Goal: Find specific page/section: Find specific page/section

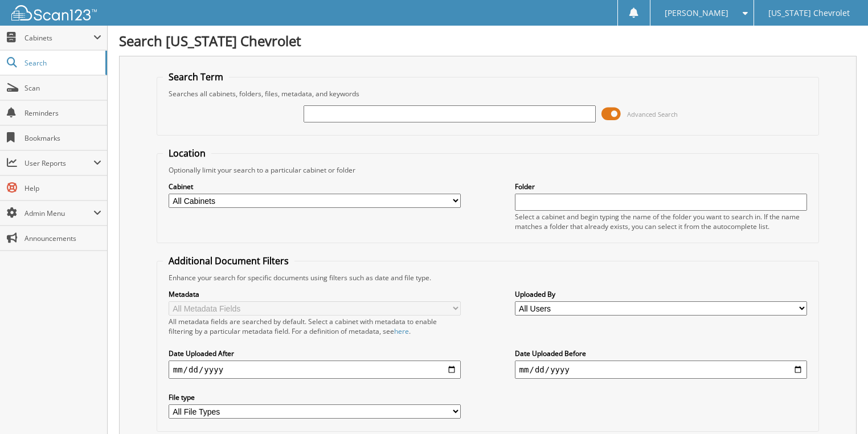
scroll to position [72, 0]
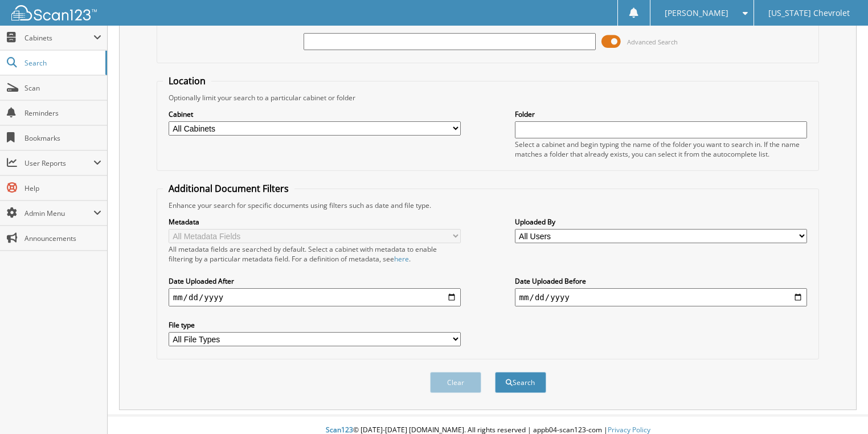
click at [332, 42] on input "text" at bounding box center [449, 41] width 293 height 17
type input "w0858"
click at [495, 372] on button "Search" at bounding box center [520, 382] width 51 height 21
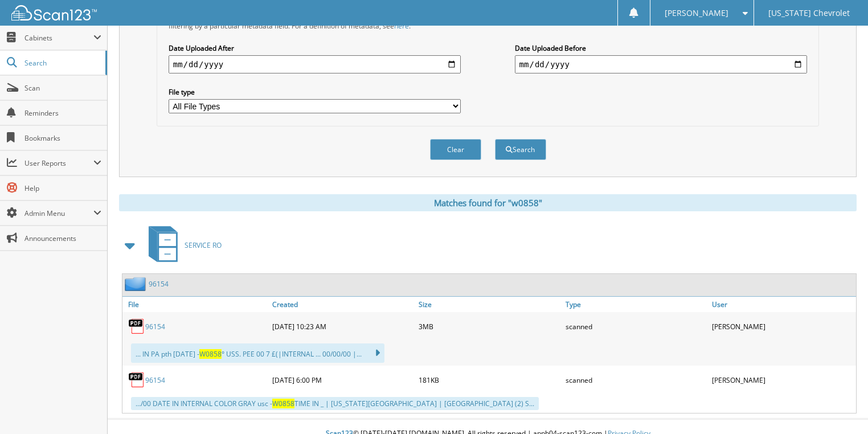
scroll to position [306, 0]
click at [162, 321] on link "96154" at bounding box center [155, 326] width 20 height 10
click at [157, 374] on link "96154" at bounding box center [155, 379] width 20 height 10
click at [155, 321] on link "96154" at bounding box center [155, 326] width 20 height 10
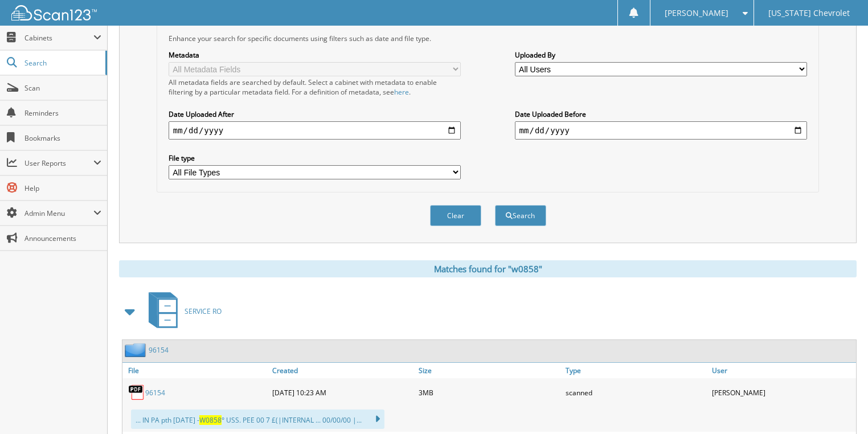
scroll to position [124, 0]
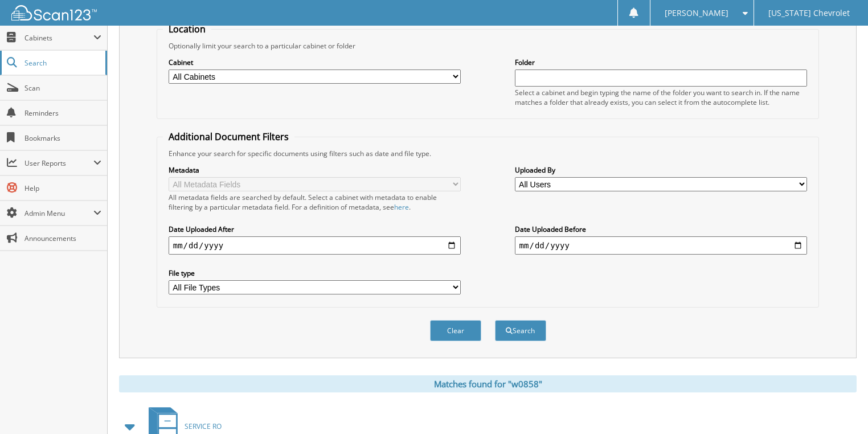
click at [64, 66] on span "Search" at bounding box center [61, 63] width 75 height 10
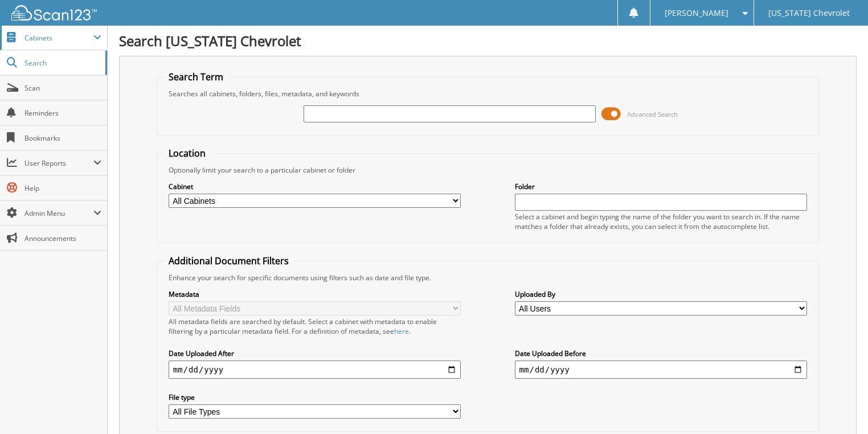
click at [52, 40] on span "Cabinets" at bounding box center [58, 38] width 69 height 10
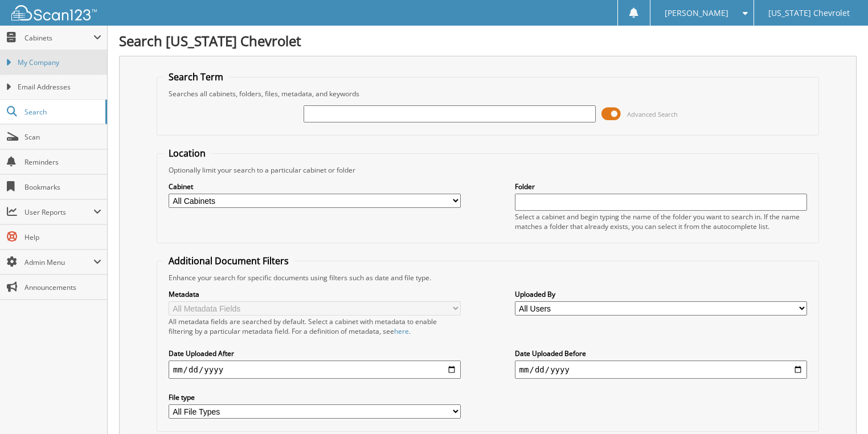
click at [46, 60] on span "My Company" at bounding box center [60, 63] width 84 height 10
